Goal: Task Accomplishment & Management: Use online tool/utility

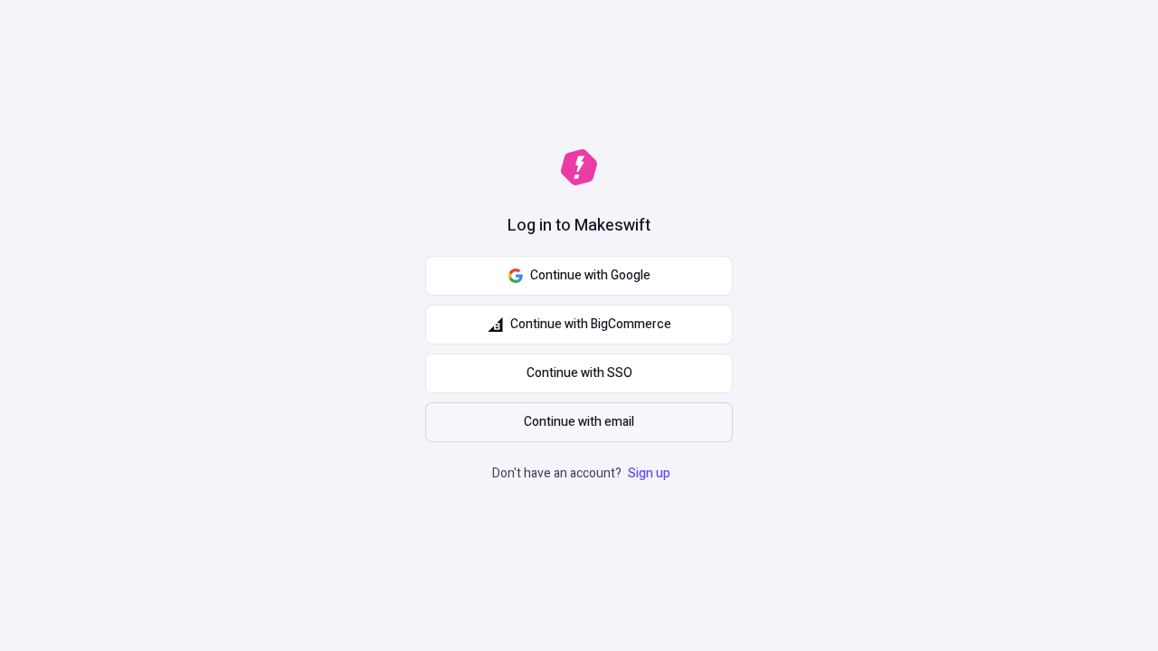
click at [579, 422] on span "Continue with email" at bounding box center [579, 422] width 110 height 20
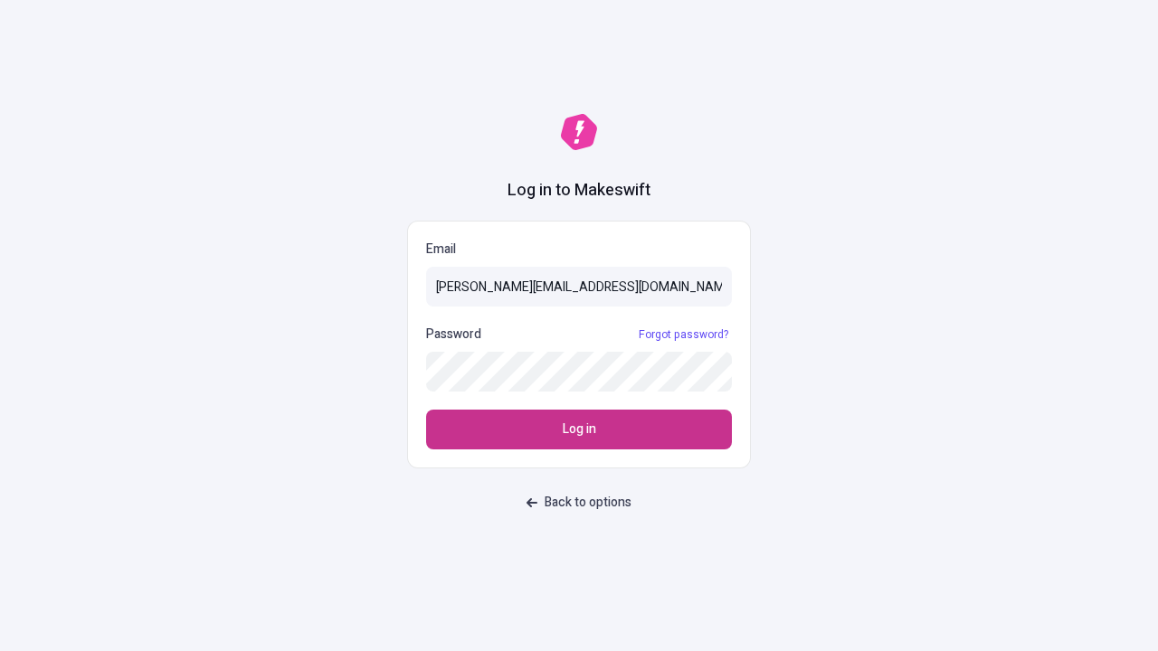
click at [579, 430] on span "Log in" at bounding box center [579, 430] width 33 height 20
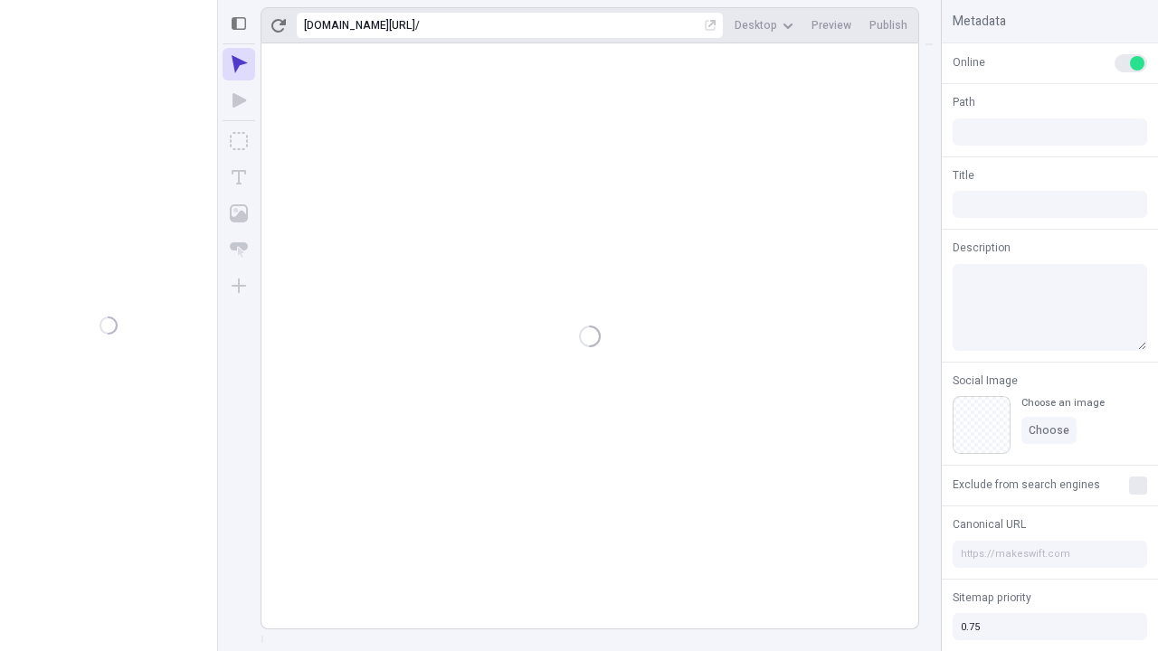
type input "/deep-link-tenuis"
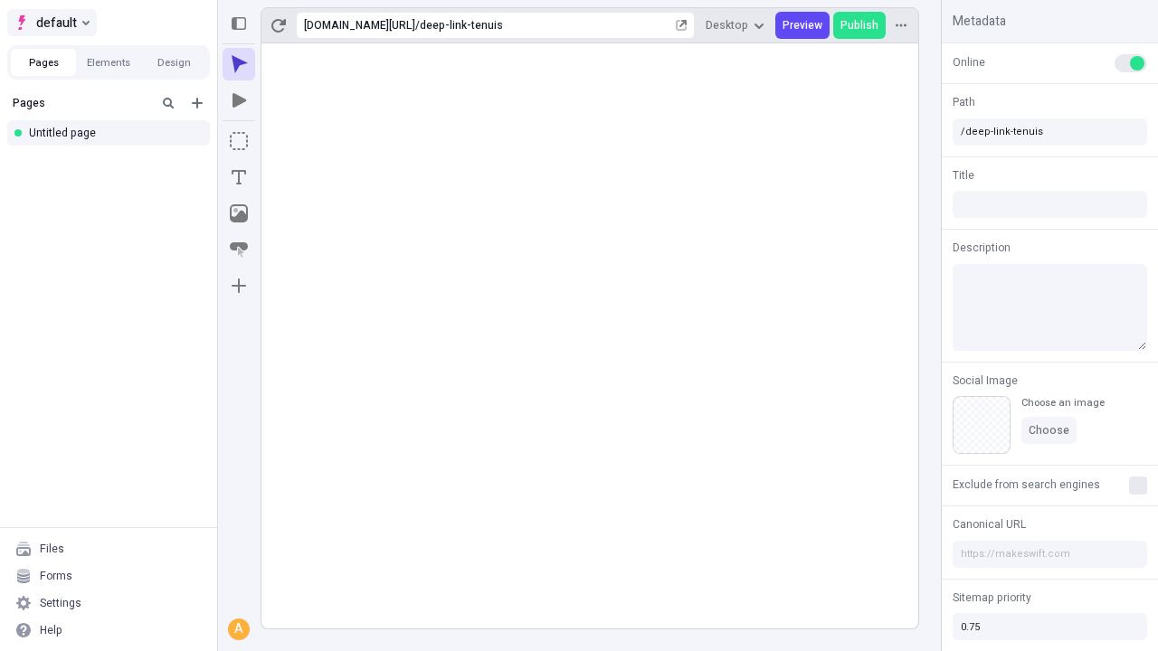
click at [51, 23] on span "default" at bounding box center [56, 23] width 41 height 22
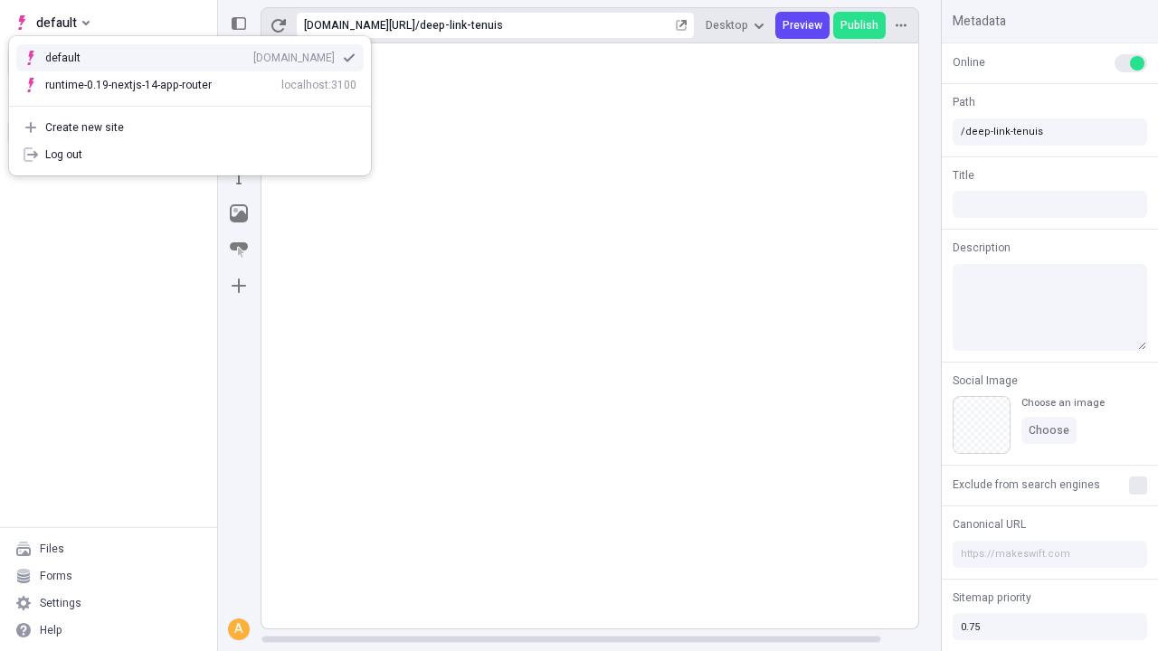
click at [253, 54] on div "qee9k4dy7d.staging.makeswift.site" at bounding box center [293, 58] width 81 height 14
click at [197, 103] on icon "Add new" at bounding box center [197, 103] width 11 height 11
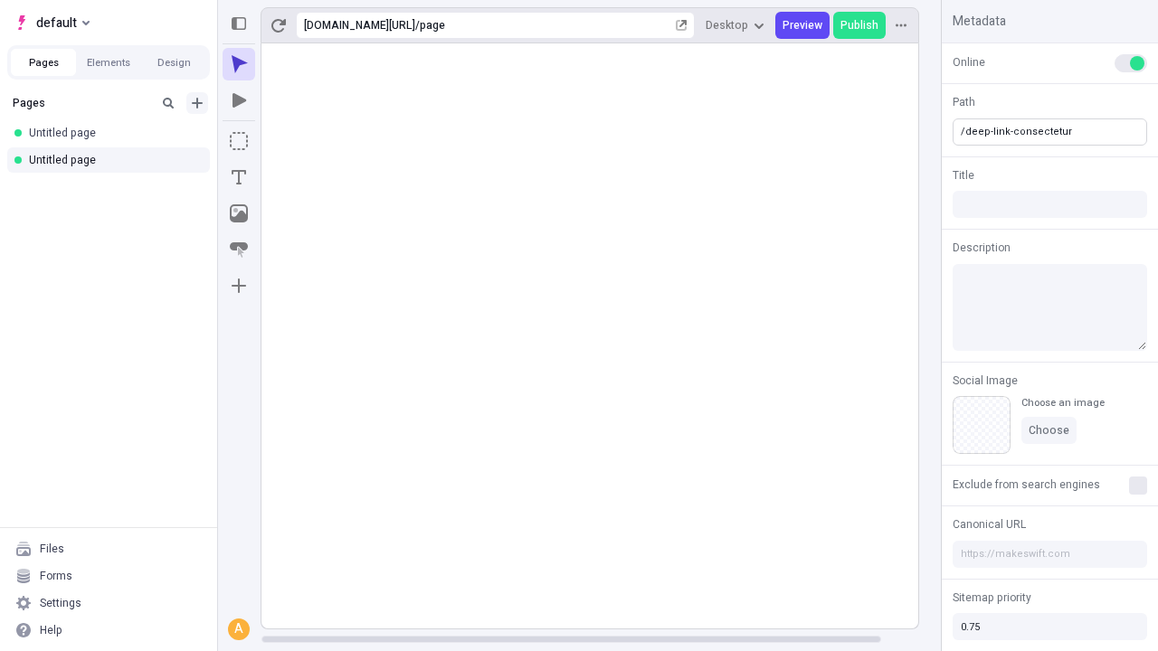
type input "/deep-link-consectetur"
click at [197, 103] on icon "Add new" at bounding box center [197, 103] width 11 height 11
click at [114, 162] on div "Blank page" at bounding box center [114, 162] width 174 height 27
type input "/page"
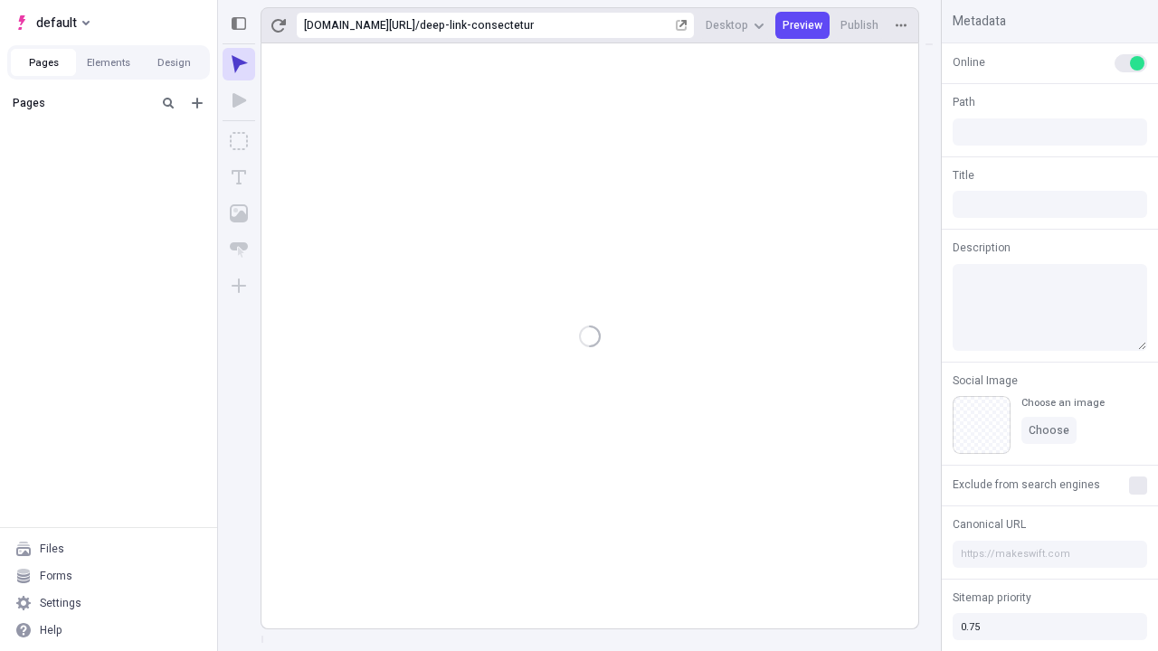
type input "/deep-link-consectetur"
